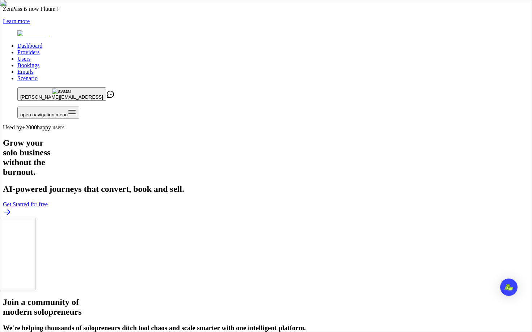
click at [30, 56] on link "Users" at bounding box center [23, 59] width 13 height 6
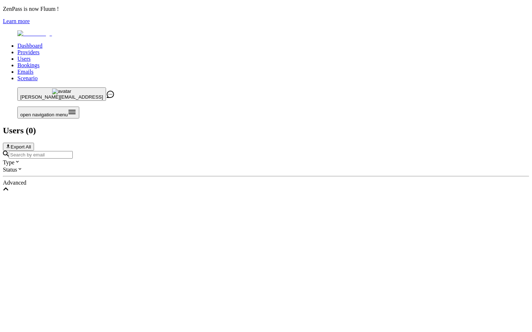
click at [73, 151] on input "Search by email" at bounding box center [41, 155] width 64 height 8
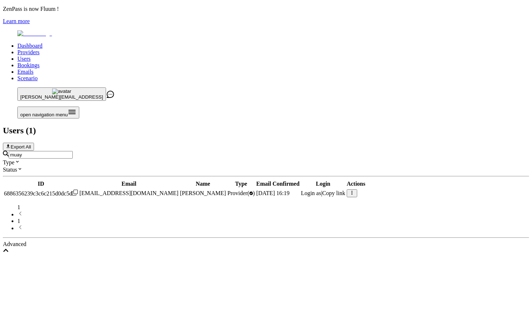
type input "muay"
click at [321, 190] on span "Login as" at bounding box center [311, 193] width 20 height 6
